Goal: Task Accomplishment & Management: Manage account settings

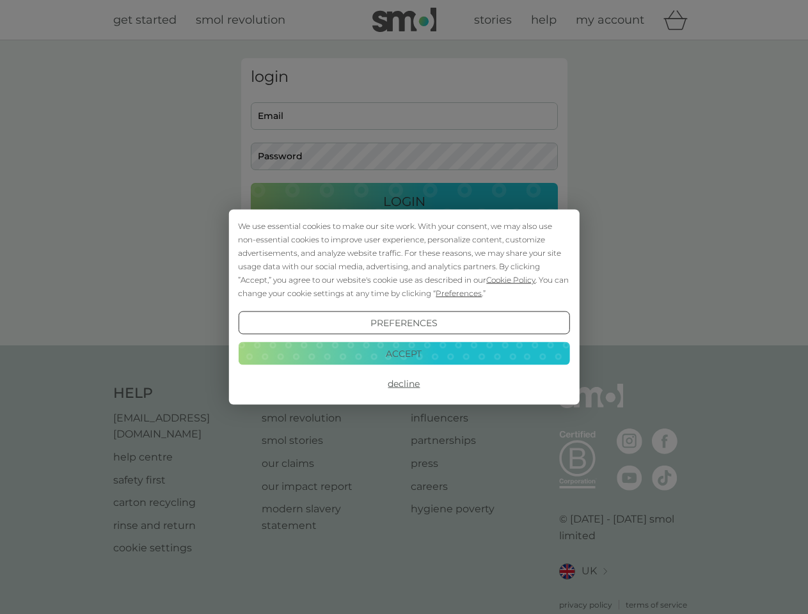
click at [511, 280] on span "Cookie Policy" at bounding box center [510, 280] width 49 height 10
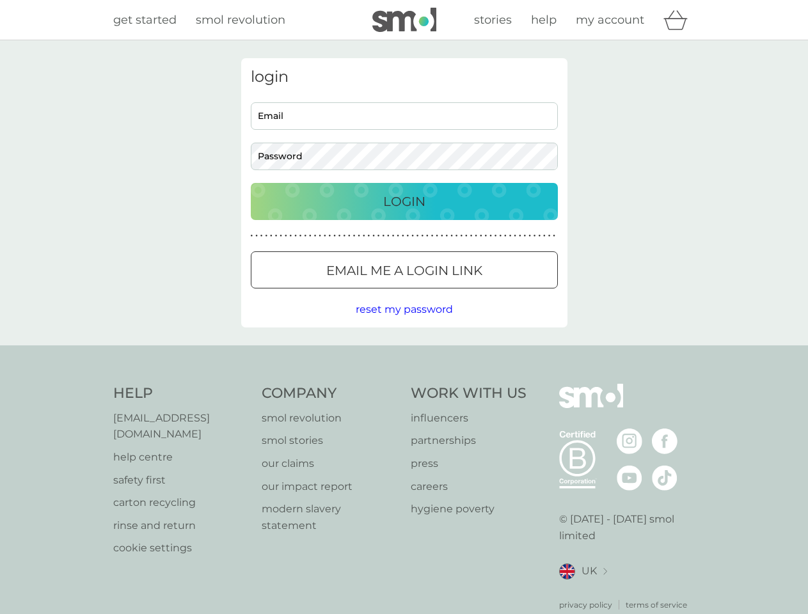
click at [457, 293] on div "login Email Password Login ● ● ● ● ● ● ● ● ● ● ● ● ● ● ● ● ● ● ● ● ● ● ● ● ● ● …" at bounding box center [404, 192] width 326 height 269
click at [404, 323] on div "login Email Password Login ● ● ● ● ● ● ● ● ● ● ● ● ● ● ● ● ● ● ● ● ● ● ● ● ● ● …" at bounding box center [404, 192] width 326 height 269
click at [404, 384] on div "Help [EMAIL_ADDRESS][DOMAIN_NAME] help centre safety first carton recycling rin…" at bounding box center [404, 497] width 582 height 227
click at [404, 353] on div "Help [EMAIL_ADDRESS][DOMAIN_NAME] help centre safety first carton recycling rin…" at bounding box center [404, 497] width 808 height 304
